Goal: Transaction & Acquisition: Book appointment/travel/reservation

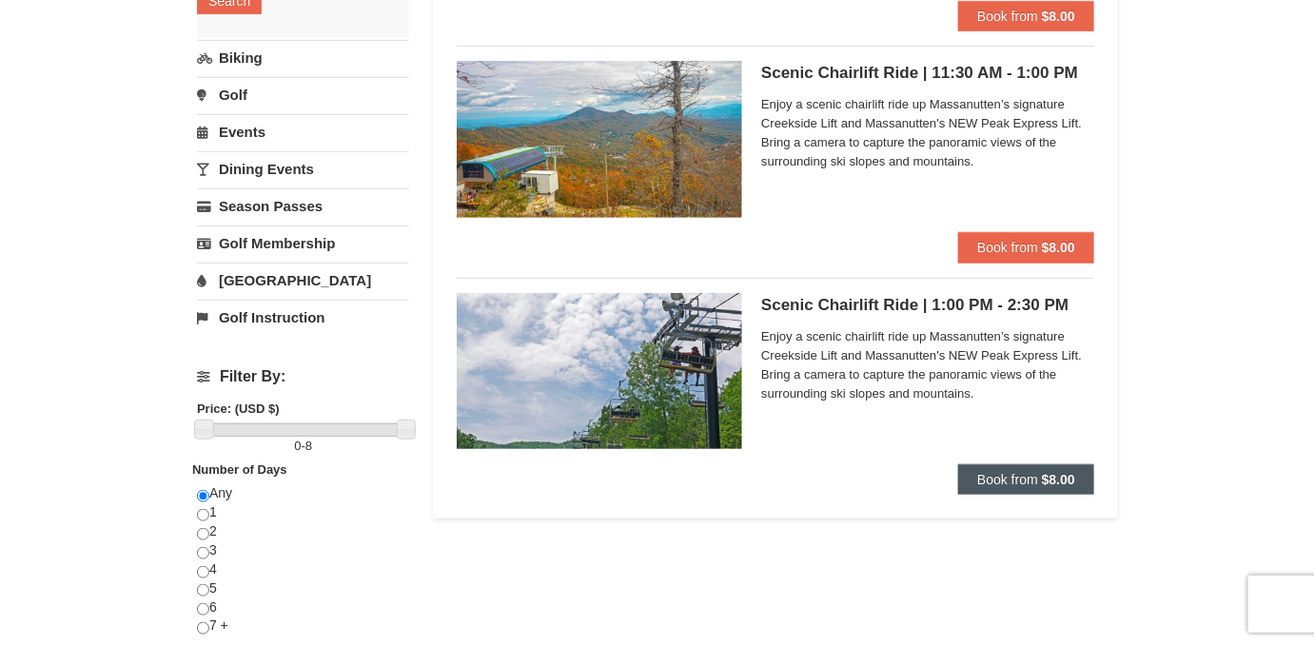
scroll to position [378, 0]
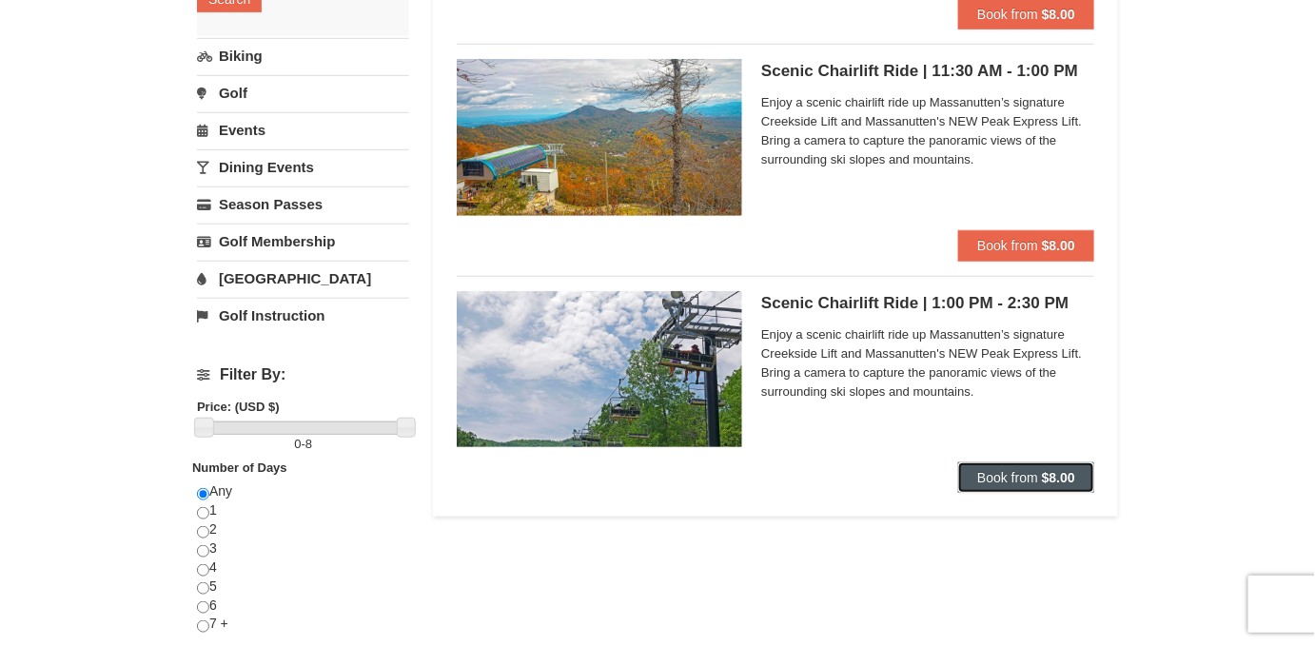
click at [992, 479] on span "Book from" at bounding box center [1007, 477] width 61 height 15
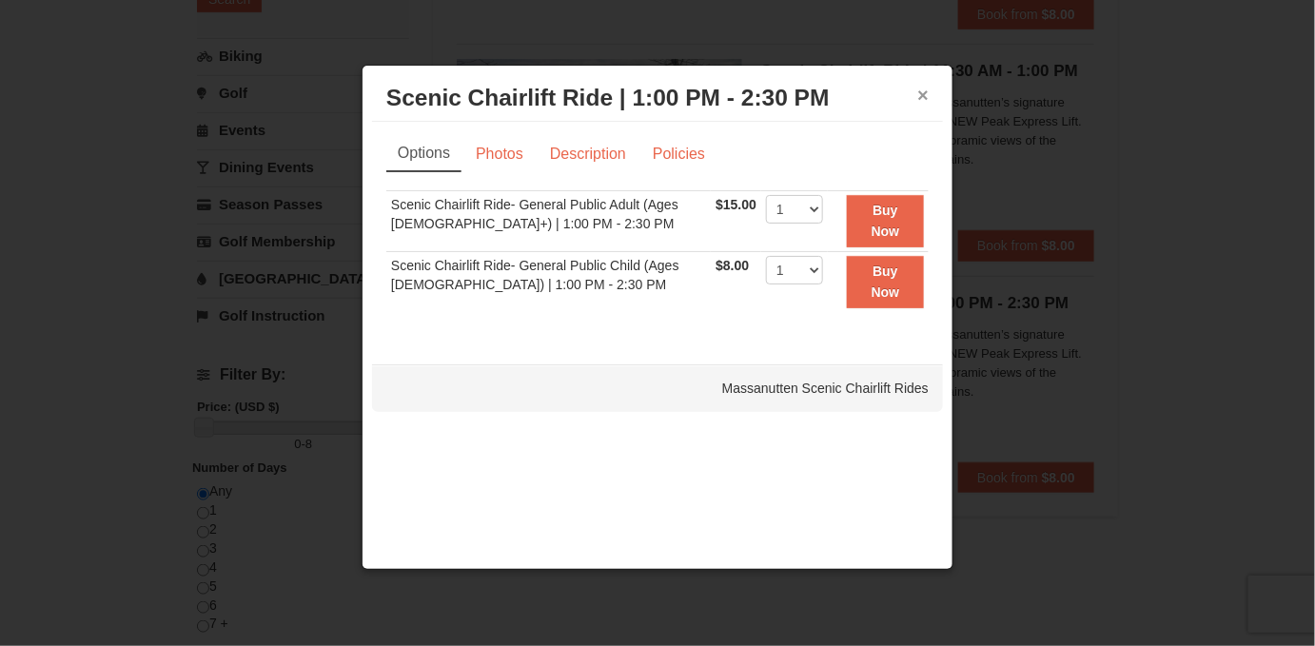
click at [925, 91] on button "×" at bounding box center [922, 95] width 11 height 19
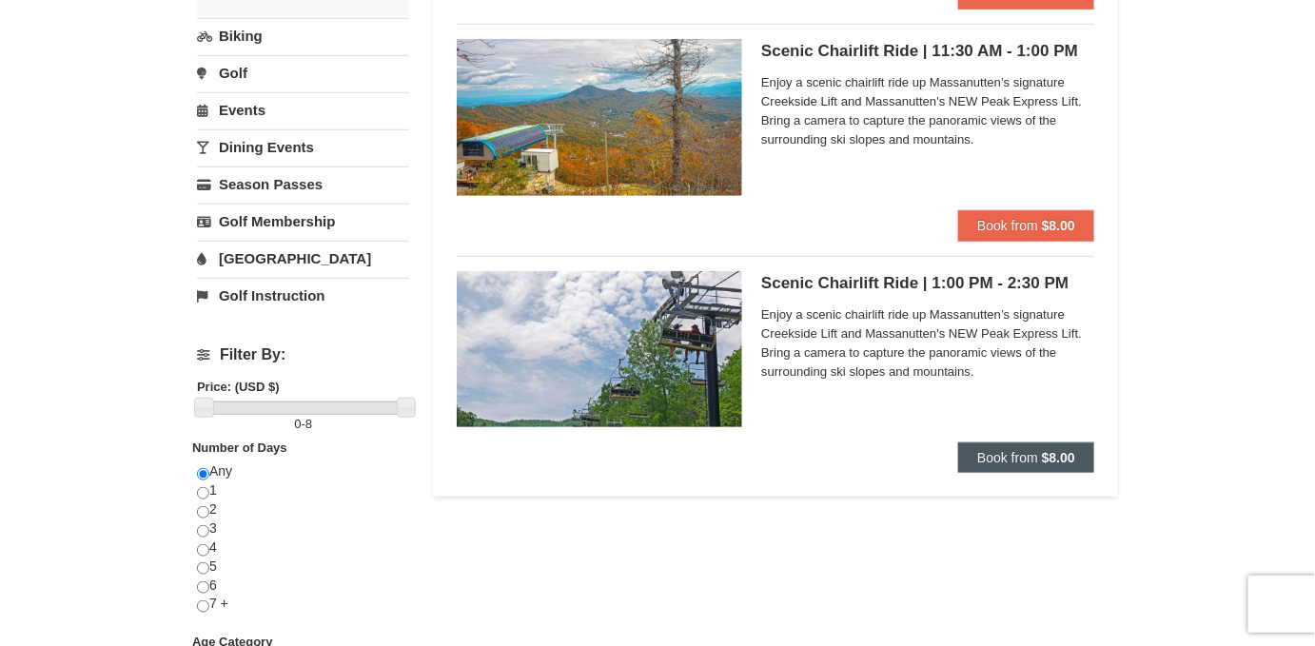
scroll to position [400, 0]
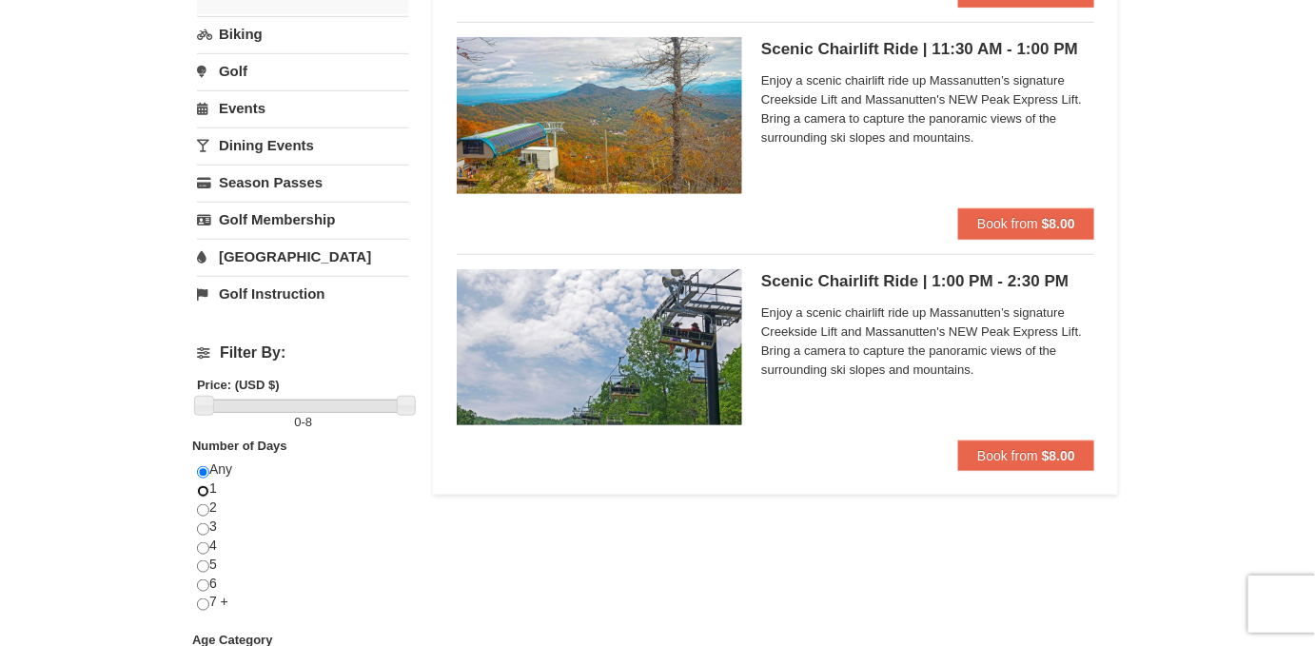
click at [205, 490] on input "radio" at bounding box center [203, 491] width 12 height 12
radio input "true"
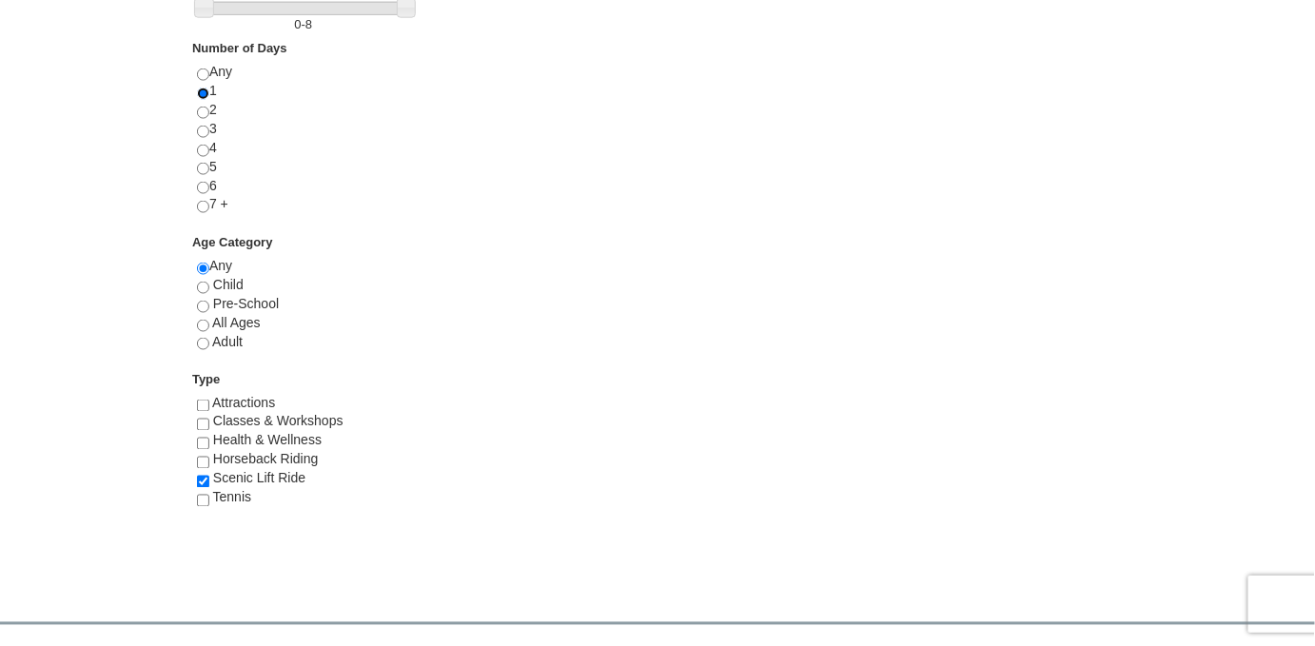
scroll to position [0, 0]
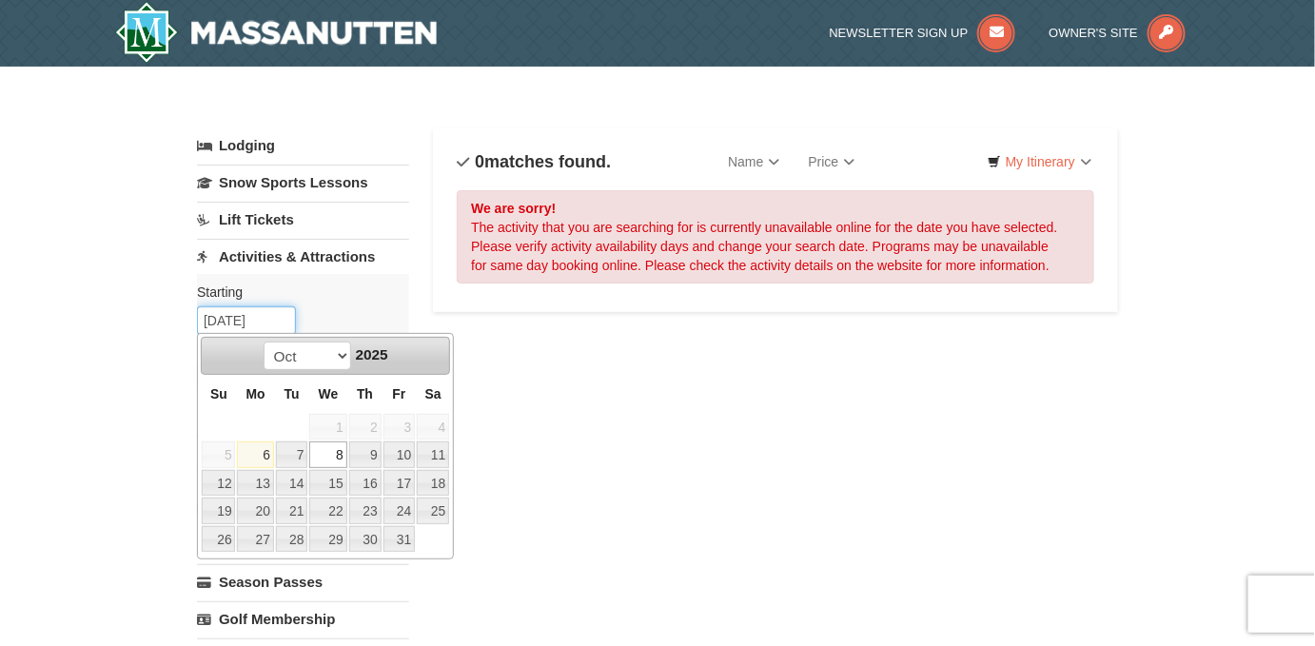
drag, startPoint x: 277, startPoint y: 313, endPoint x: 169, endPoint y: 311, distance: 107.5
click at [436, 477] on link "18" at bounding box center [433, 483] width 32 height 27
type input "[DATE]"
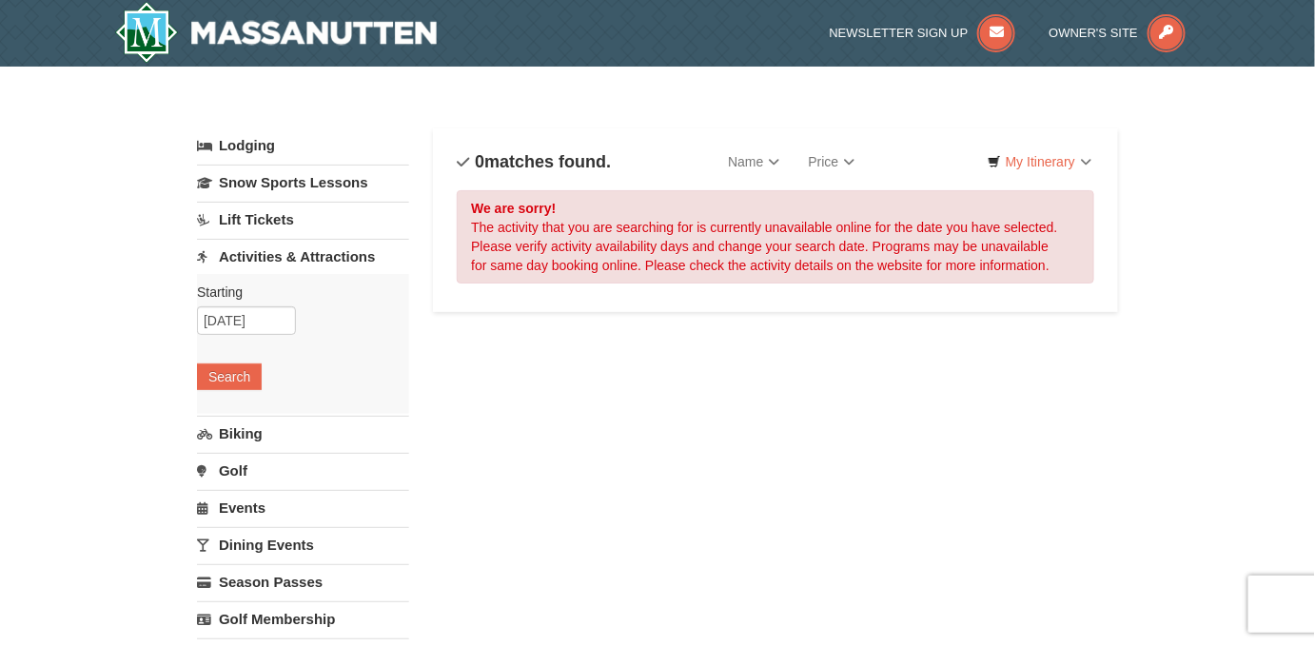
click at [291, 216] on link "Lift Tickets" at bounding box center [303, 219] width 212 height 35
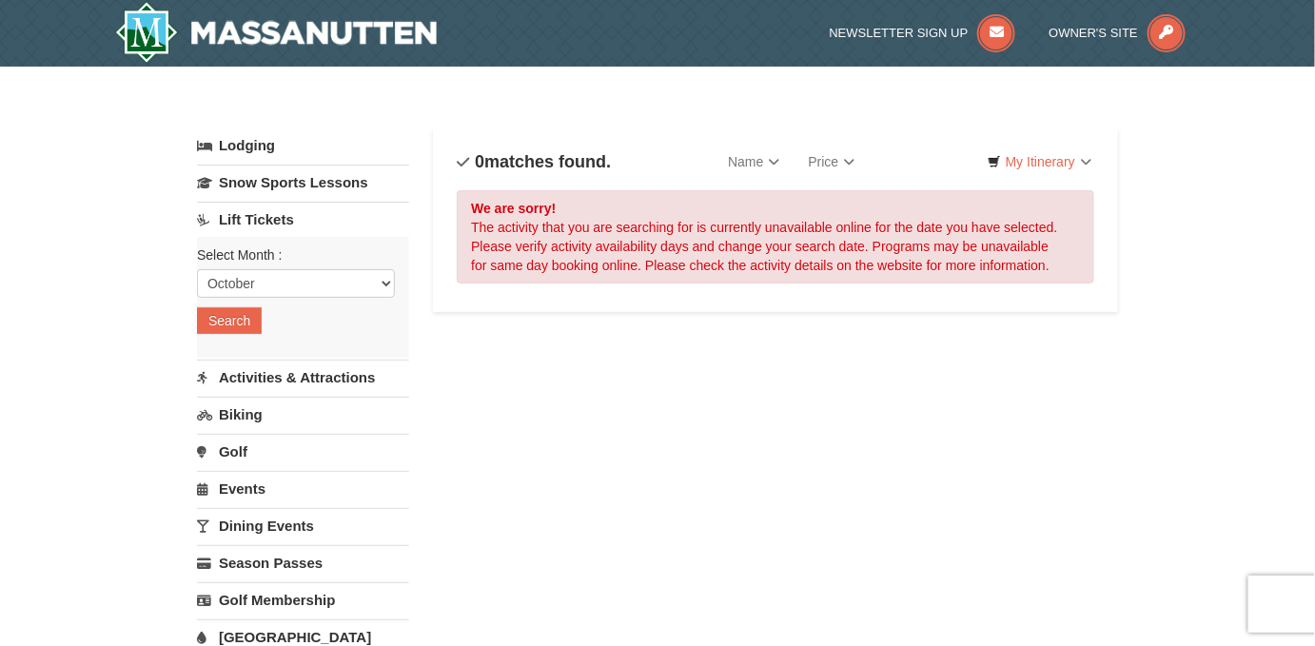
scroll to position [345, 0]
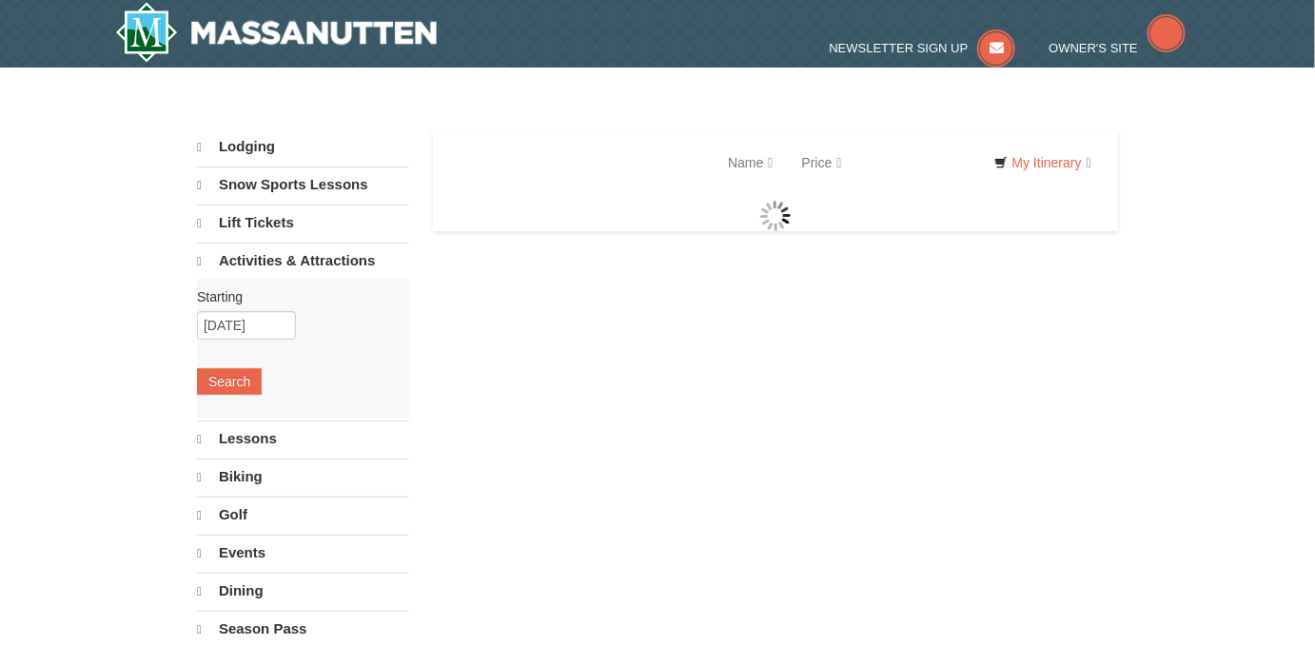
select select "10"
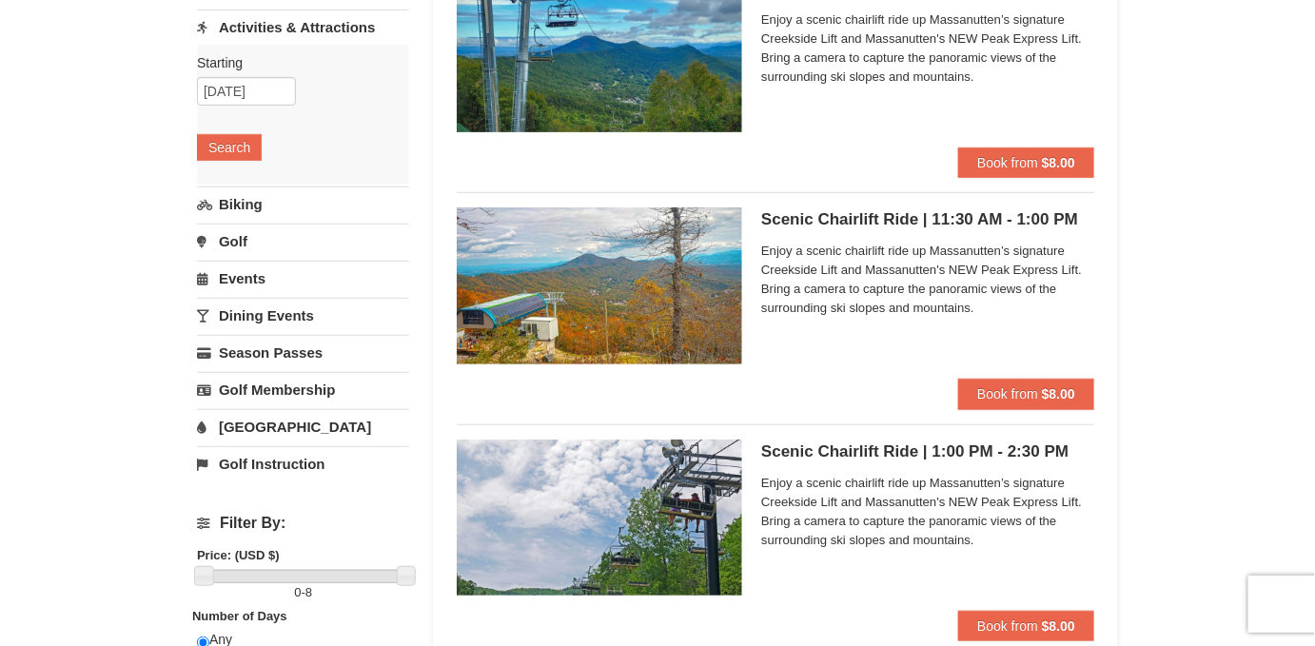
scroll to position [262, 0]
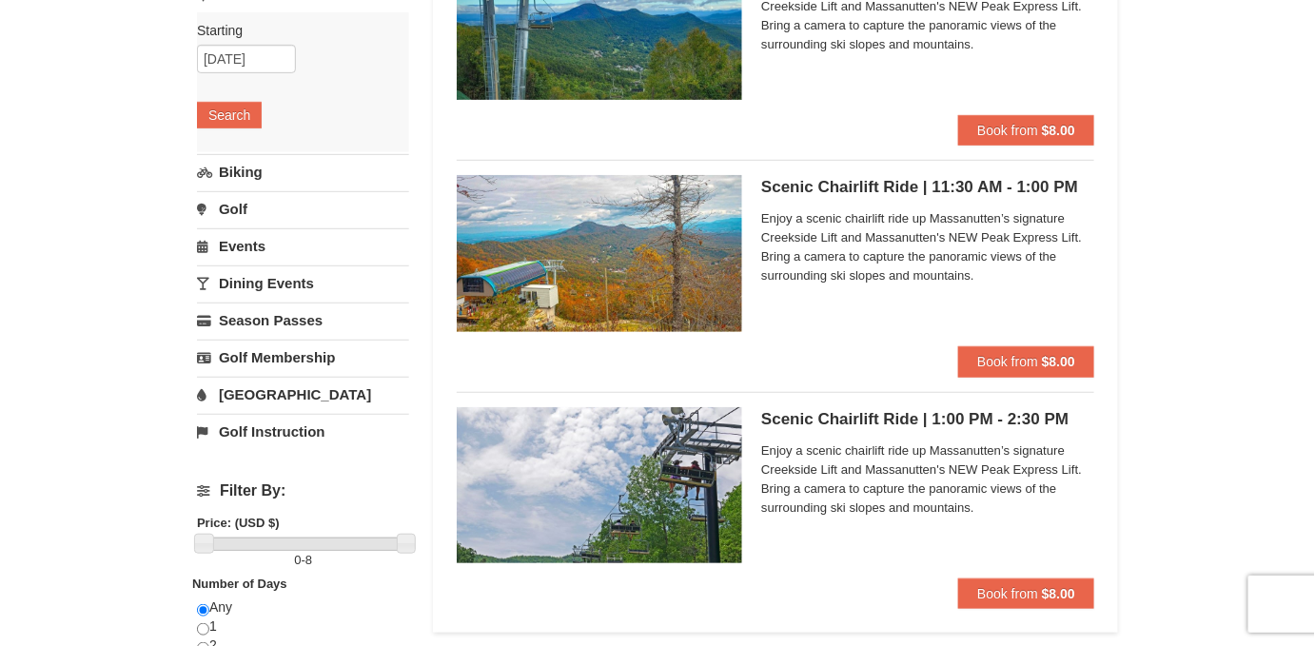
click at [1047, 596] on strong "$8.00" at bounding box center [1058, 593] width 33 height 15
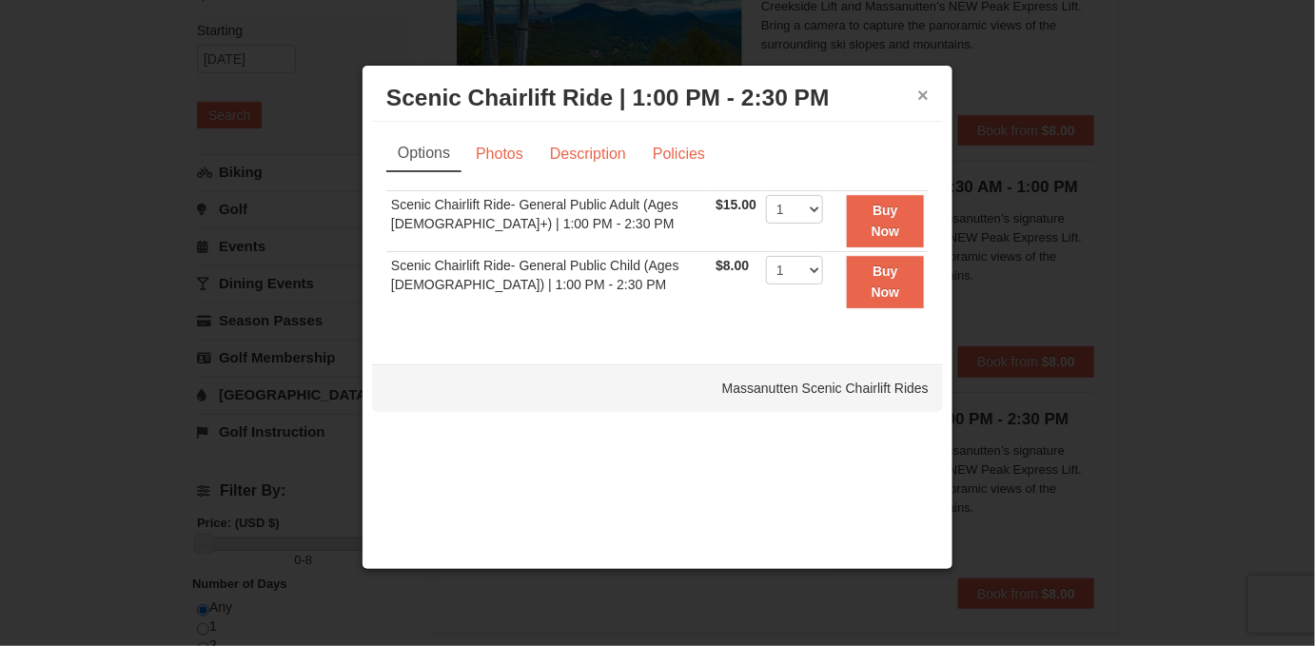
click at [927, 97] on button "×" at bounding box center [922, 95] width 11 height 19
